Goal: Go to known website

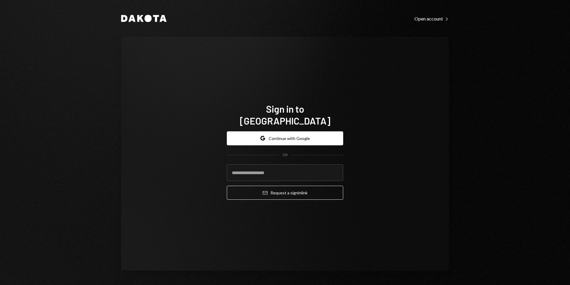
type input "**********"
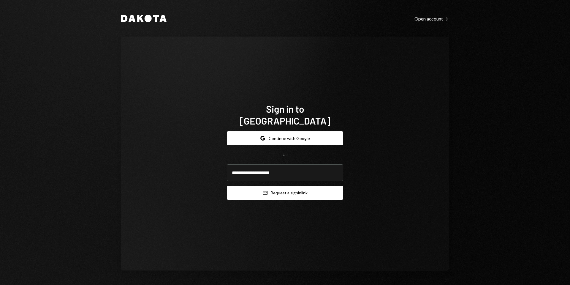
click at [317, 186] on button "Email Request a sign in link" at bounding box center [285, 193] width 116 height 14
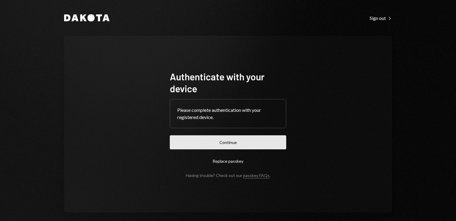
click at [239, 143] on button "Continue" at bounding box center [228, 142] width 116 height 14
